Goal: Task Accomplishment & Management: Manage account settings

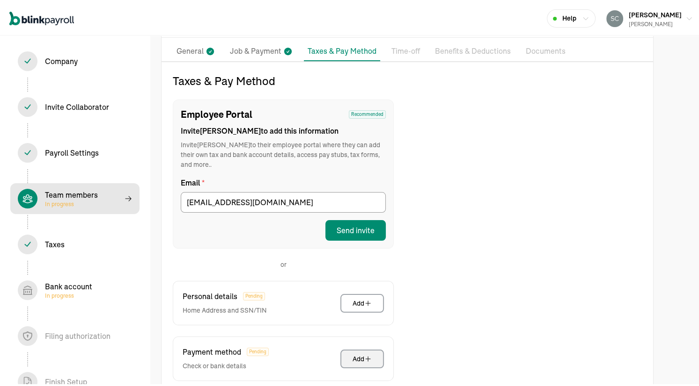
click at [57, 136] on span "Payroll Settings In progress" at bounding box center [74, 151] width 129 height 31
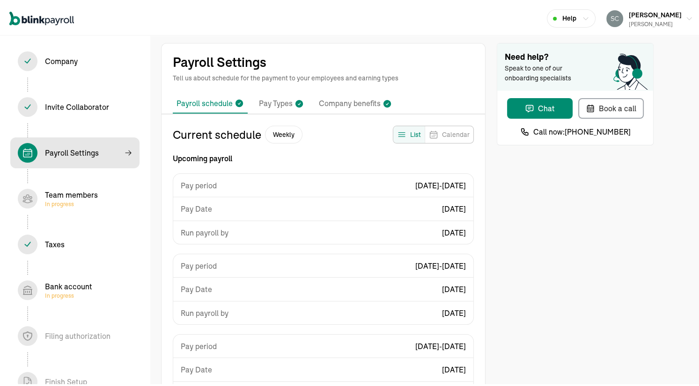
click at [264, 97] on p "Pay Types" at bounding box center [276, 102] width 34 height 12
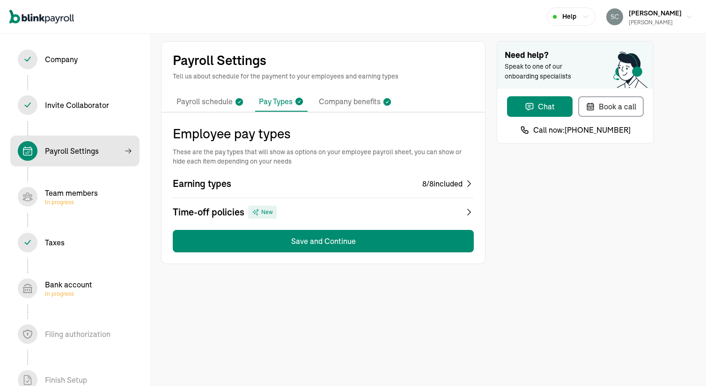
click at [316, 197] on div "Earning types 8 / 8 included Time-off policies New" at bounding box center [323, 198] width 301 height 42
click at [293, 221] on div "Employee pay types These are the pay types that will show as options on your em…" at bounding box center [323, 188] width 301 height 129
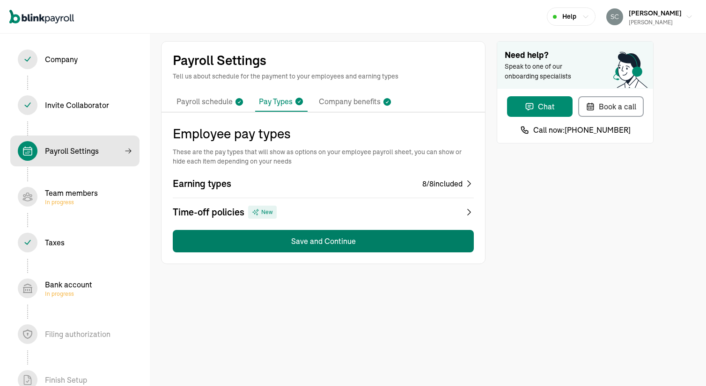
click at [301, 244] on button "Save and Continue" at bounding box center [323, 241] width 301 height 22
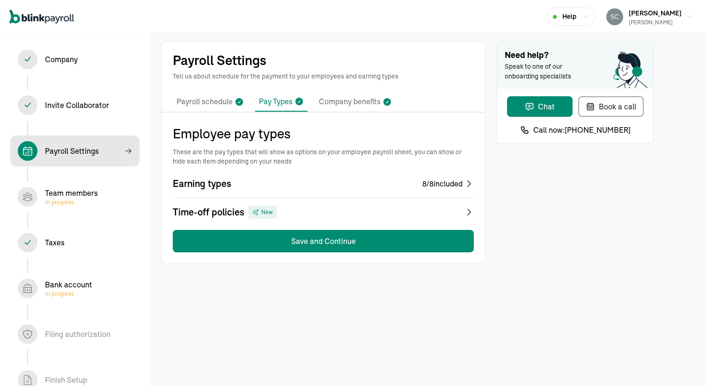
click at [331, 108] on li "Company benefits" at bounding box center [355, 102] width 80 height 20
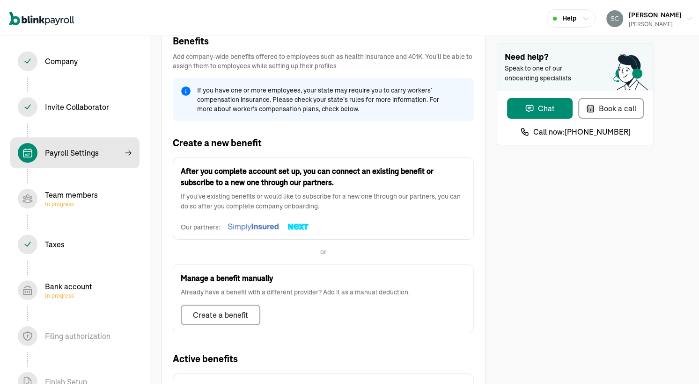
scroll to position [210, 0]
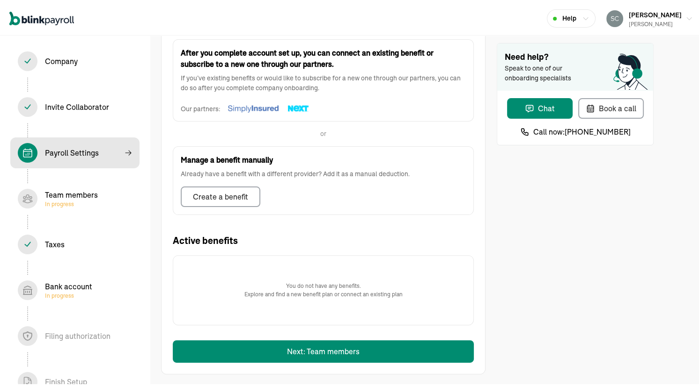
click at [76, 112] on div "Invite Collaborator In progress" at bounding box center [75, 105] width 114 height 20
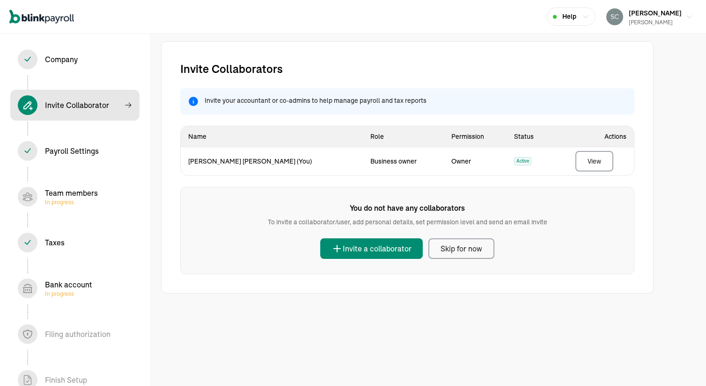
click at [67, 150] on div "Payroll Settings In progress" at bounding box center [72, 151] width 54 height 11
